Goal: Task Accomplishment & Management: Use online tool/utility

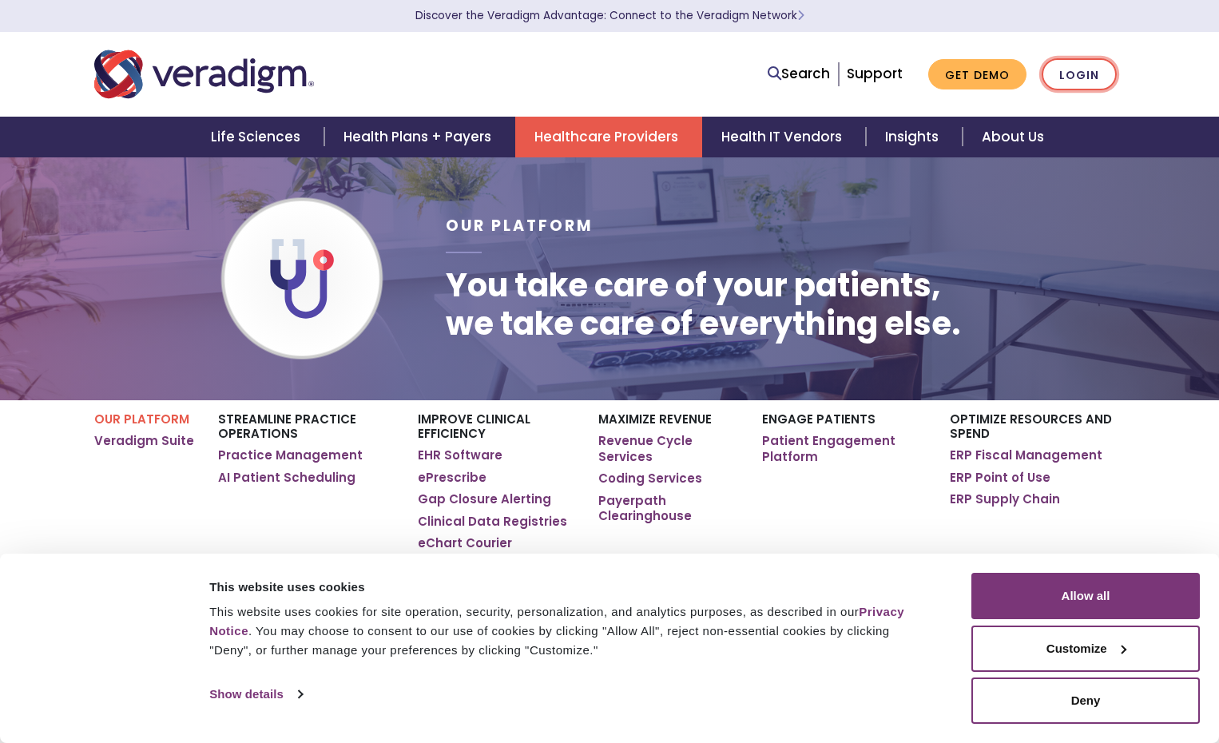
click at [1063, 78] on link "Login" at bounding box center [1078, 74] width 75 height 33
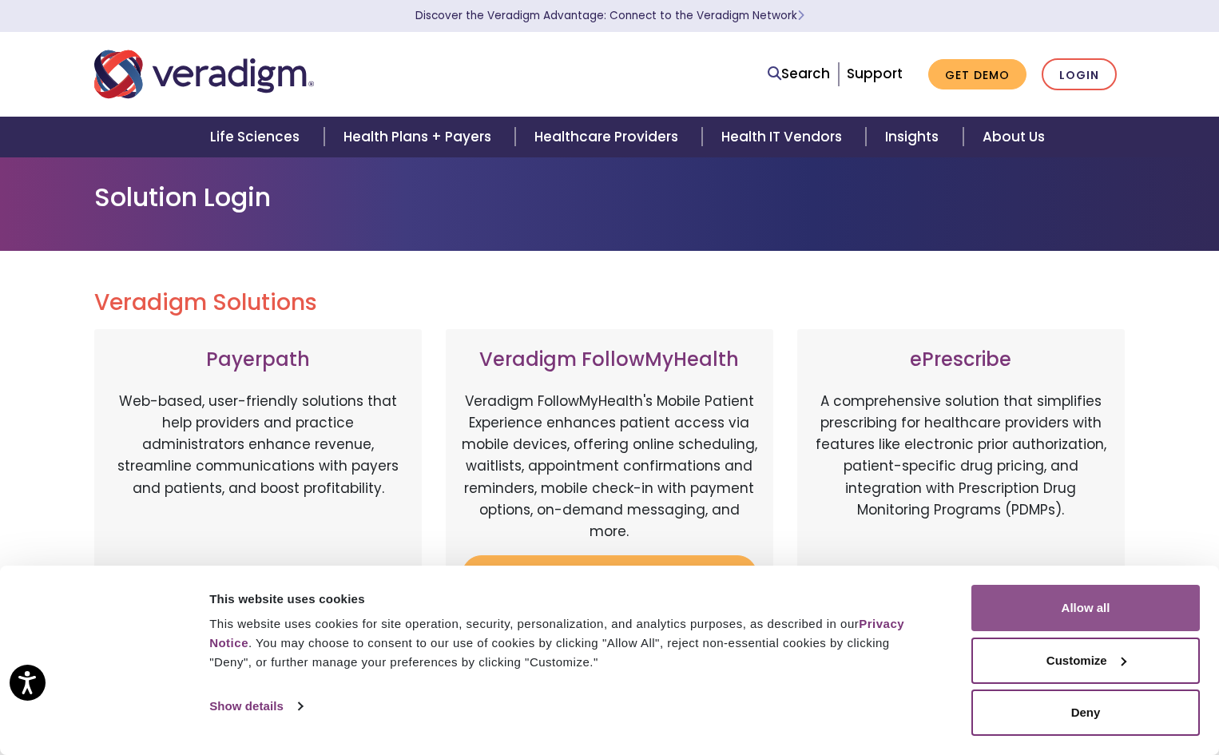
click at [1104, 611] on button "Allow all" at bounding box center [1085, 608] width 228 height 46
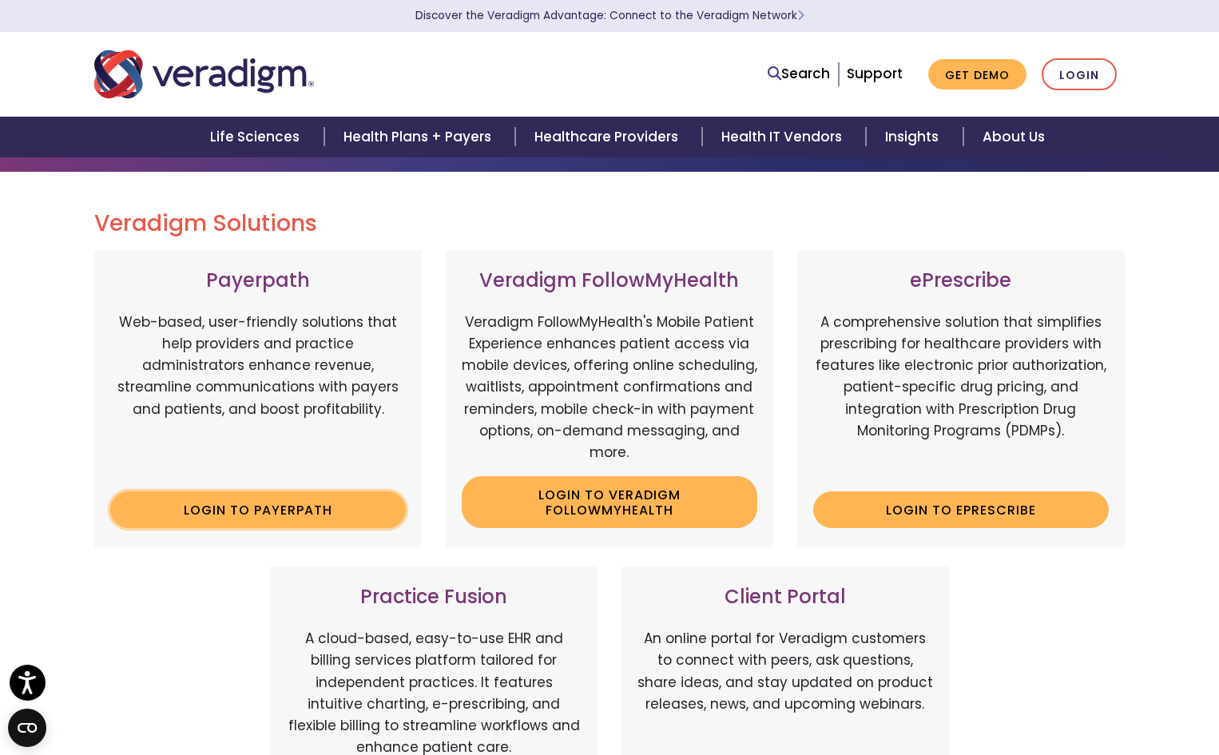
scroll to position [80, 0]
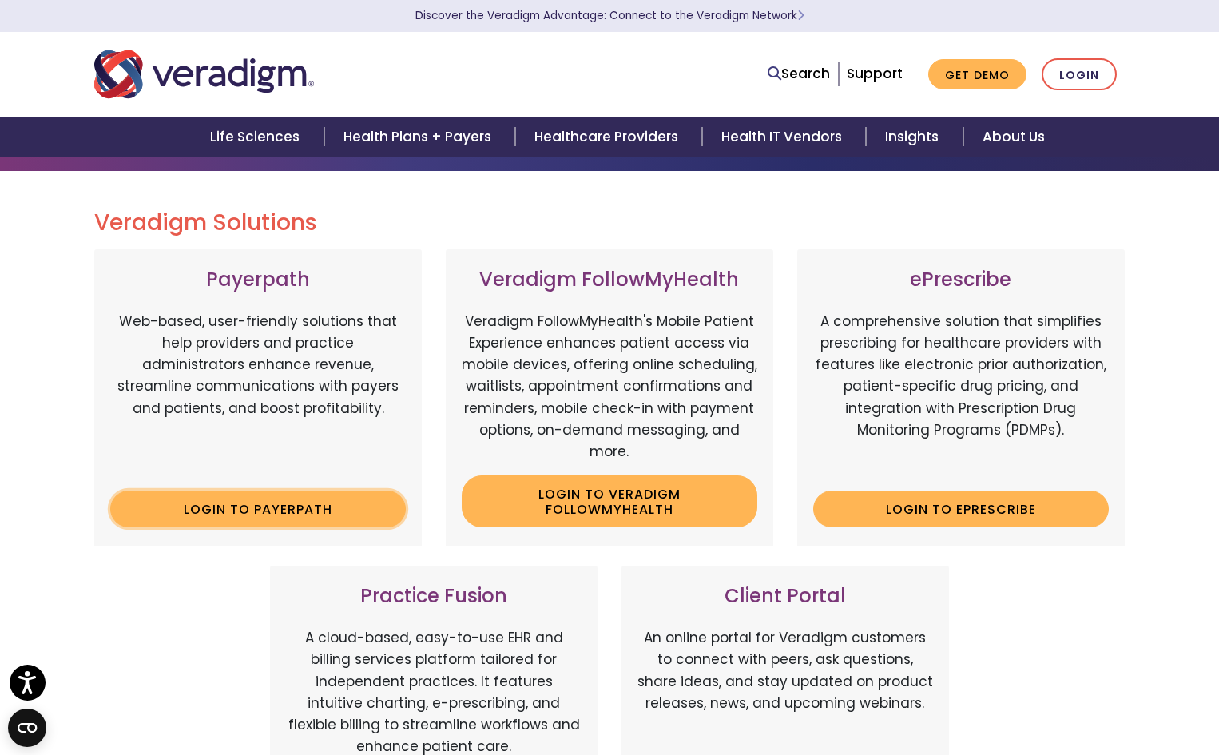
click at [311, 505] on link "Login to Payerpath" at bounding box center [257, 508] width 295 height 37
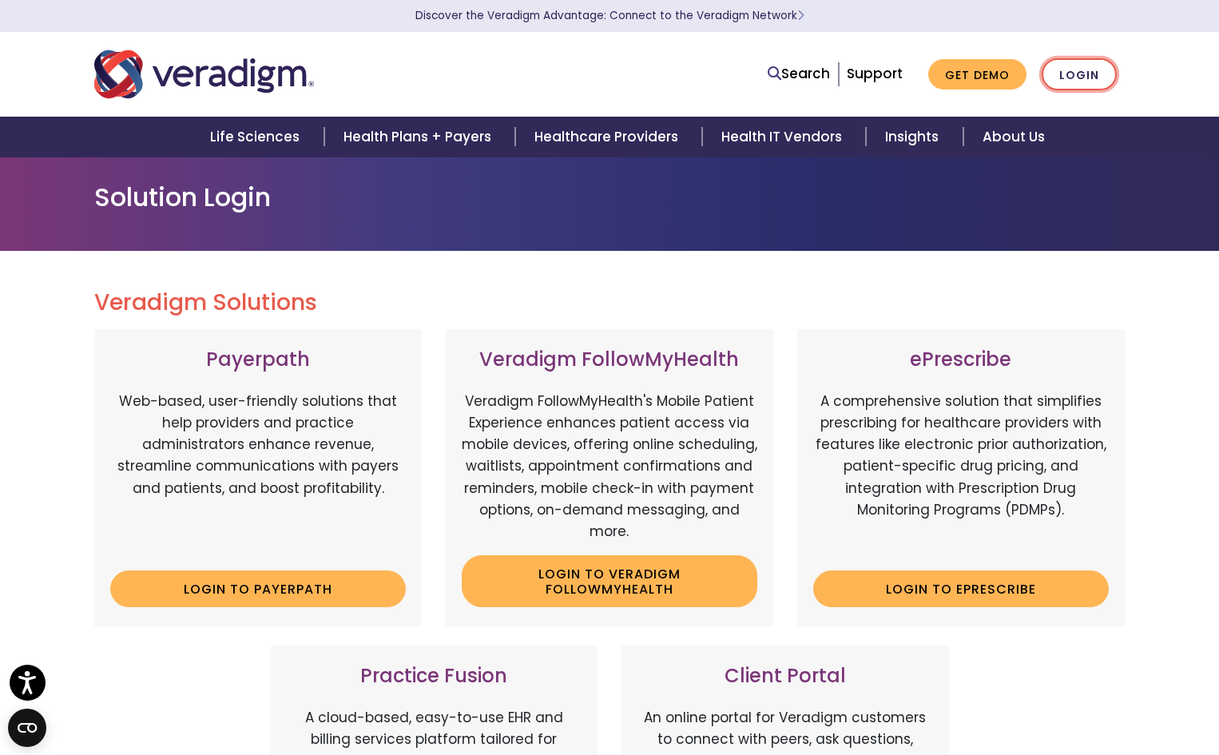
click at [1049, 74] on link "Login" at bounding box center [1078, 74] width 75 height 33
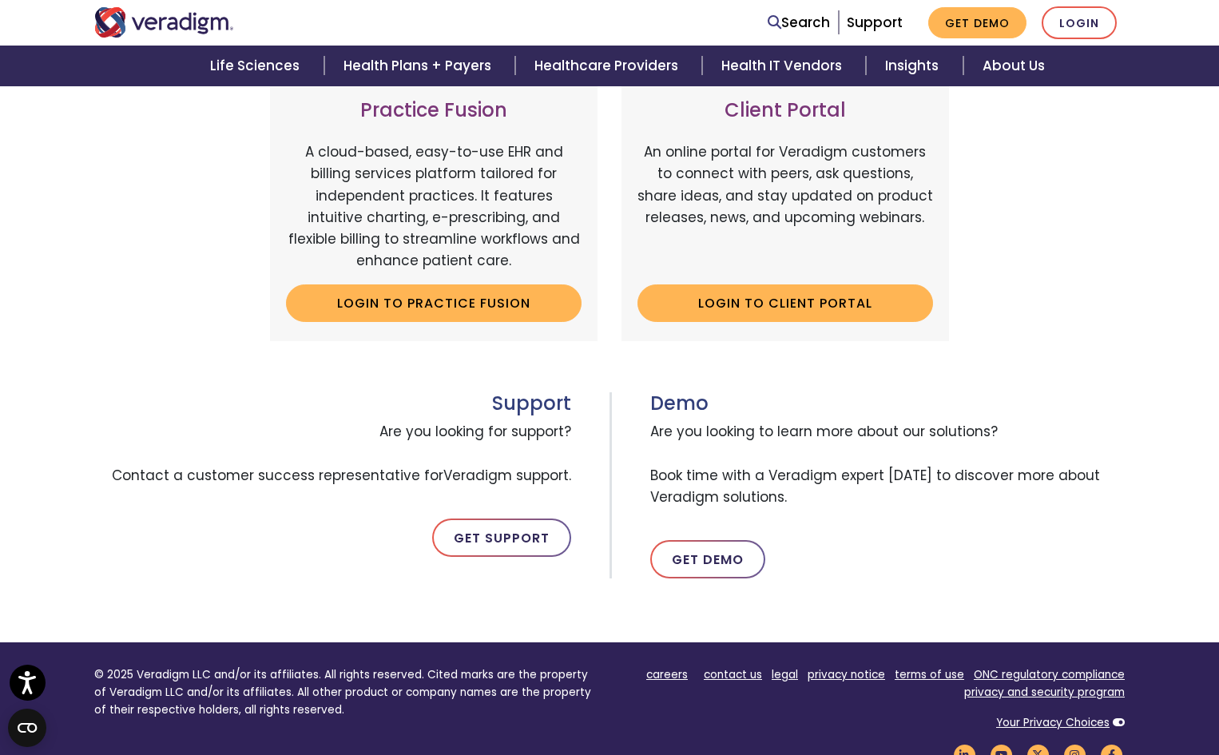
scroll to position [719, 0]
